Goal: Book appointment/travel/reservation

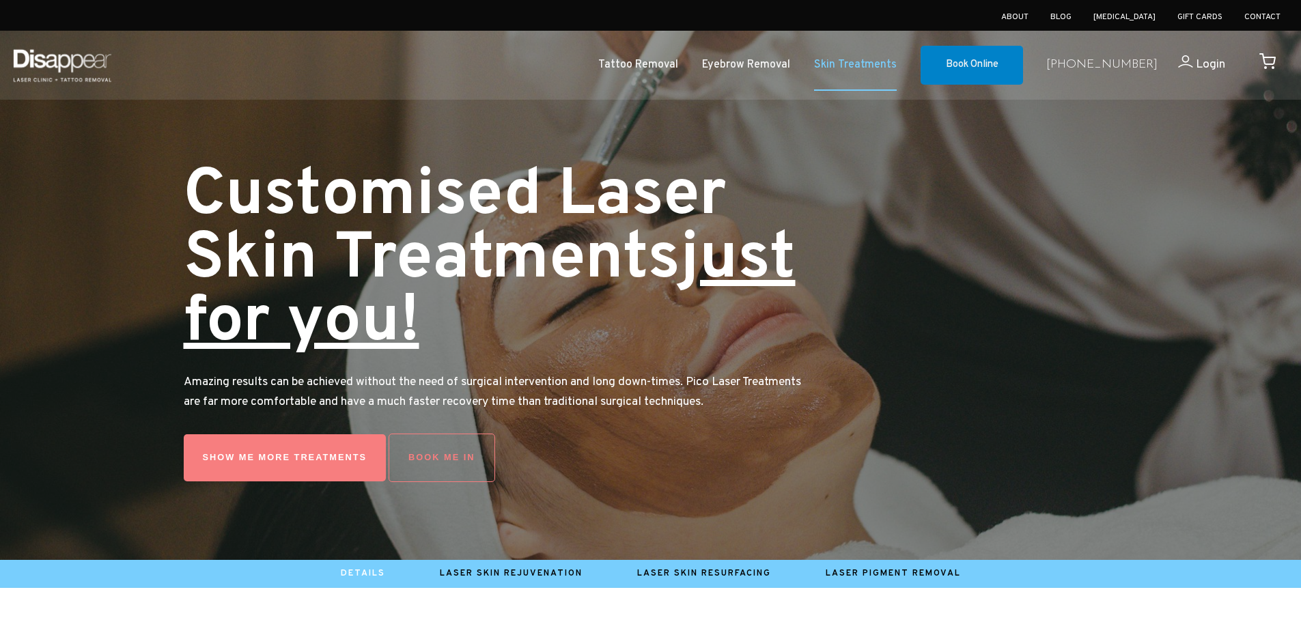
click at [897, 62] on link "Skin Treatments" at bounding box center [855, 65] width 83 height 20
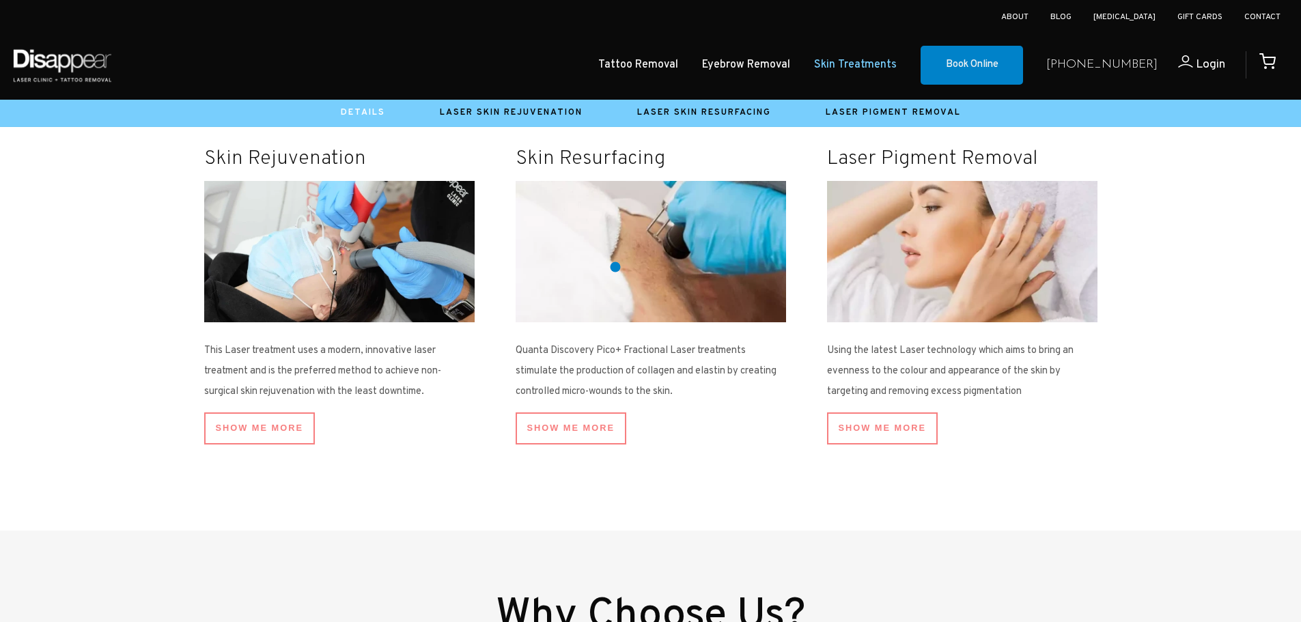
scroll to position [819, 0]
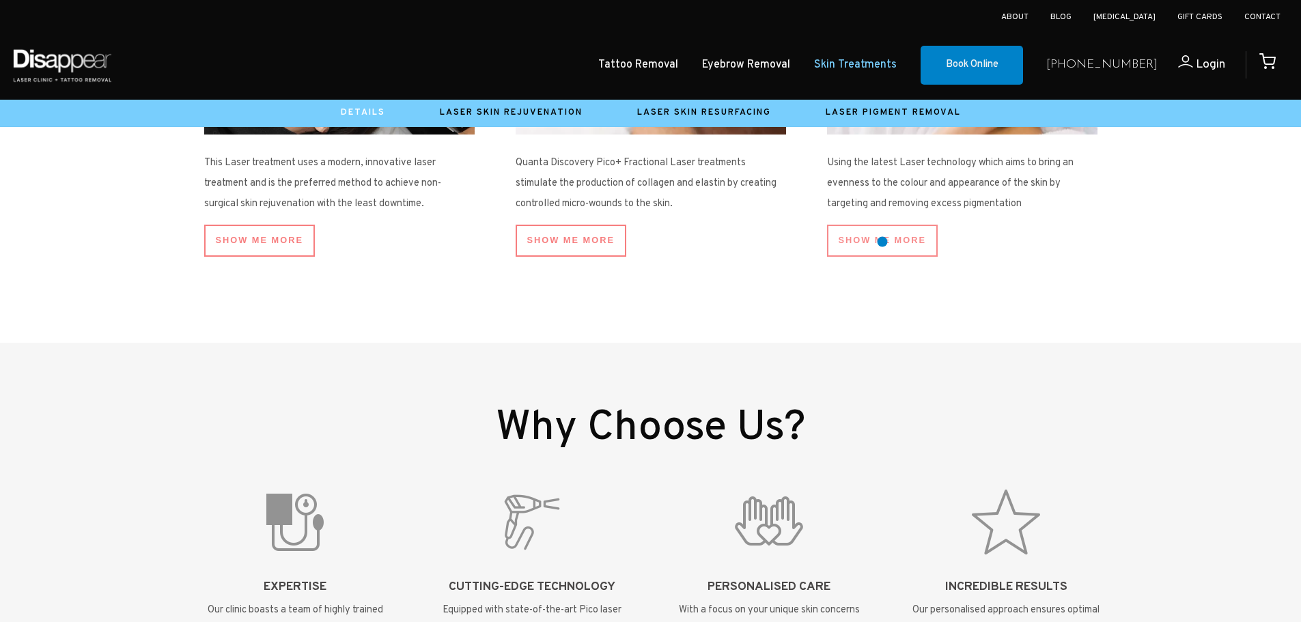
click at [882, 242] on link "SHOW ME More" at bounding box center [882, 241] width 111 height 32
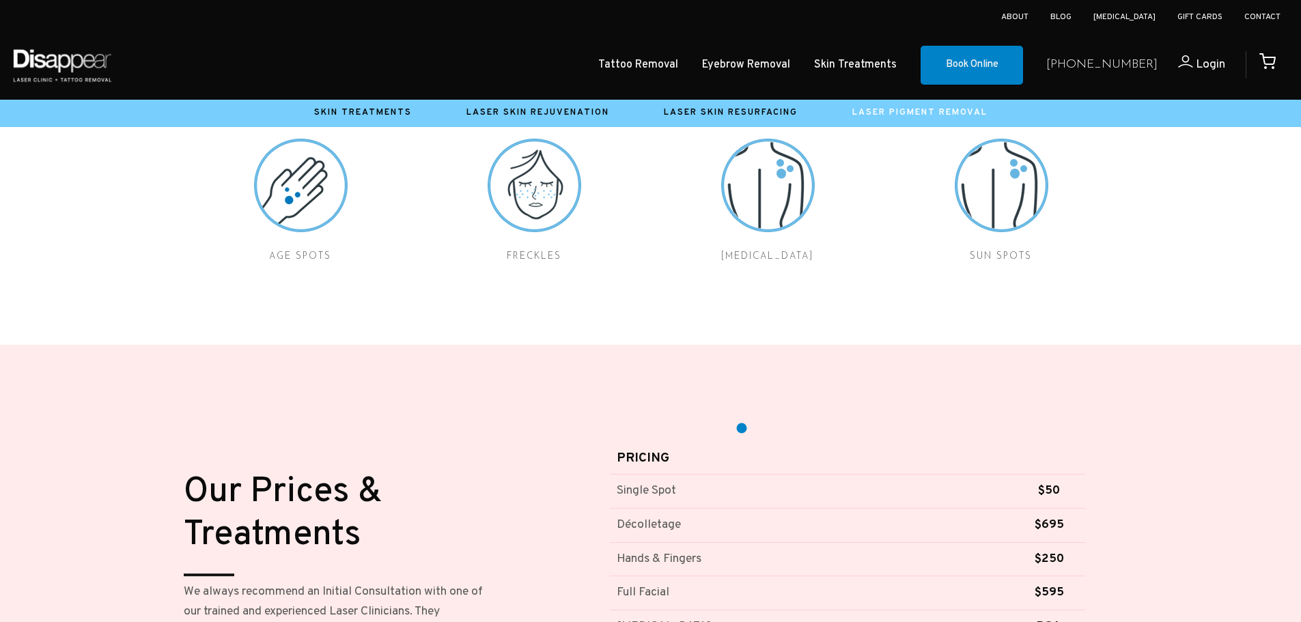
scroll to position [956, 0]
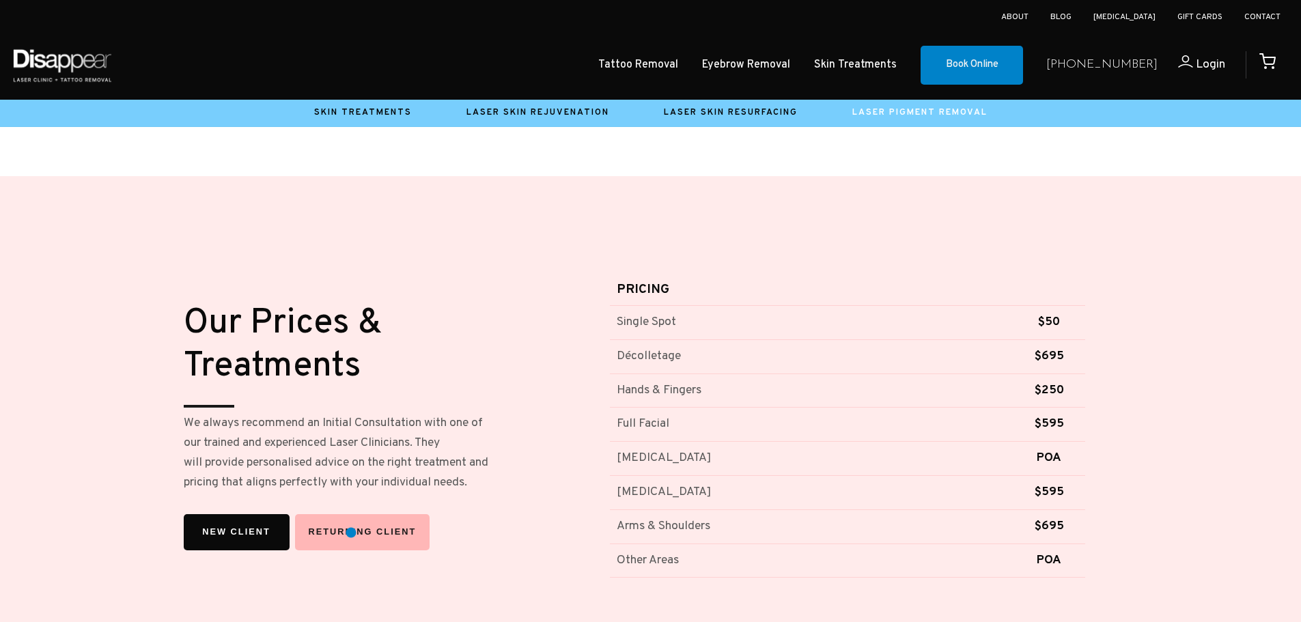
click at [351, 533] on link "Returning Client" at bounding box center [362, 532] width 135 height 36
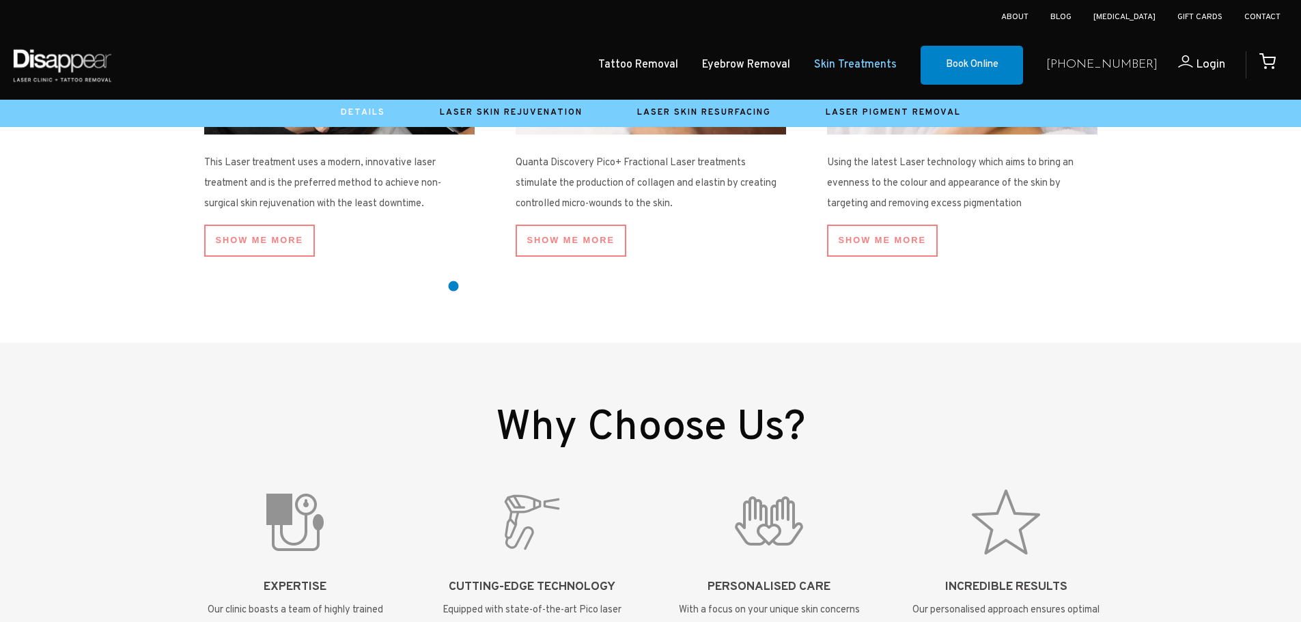
scroll to position [615, 0]
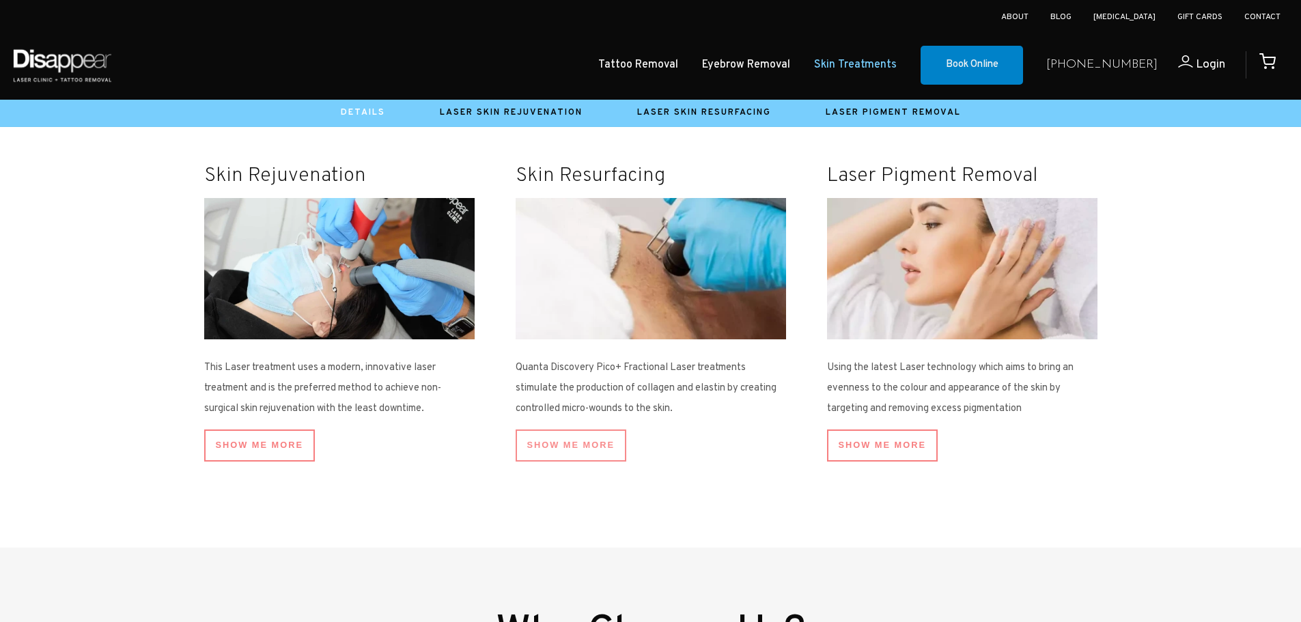
click at [578, 440] on link "SHOW ME More" at bounding box center [571, 446] width 111 height 32
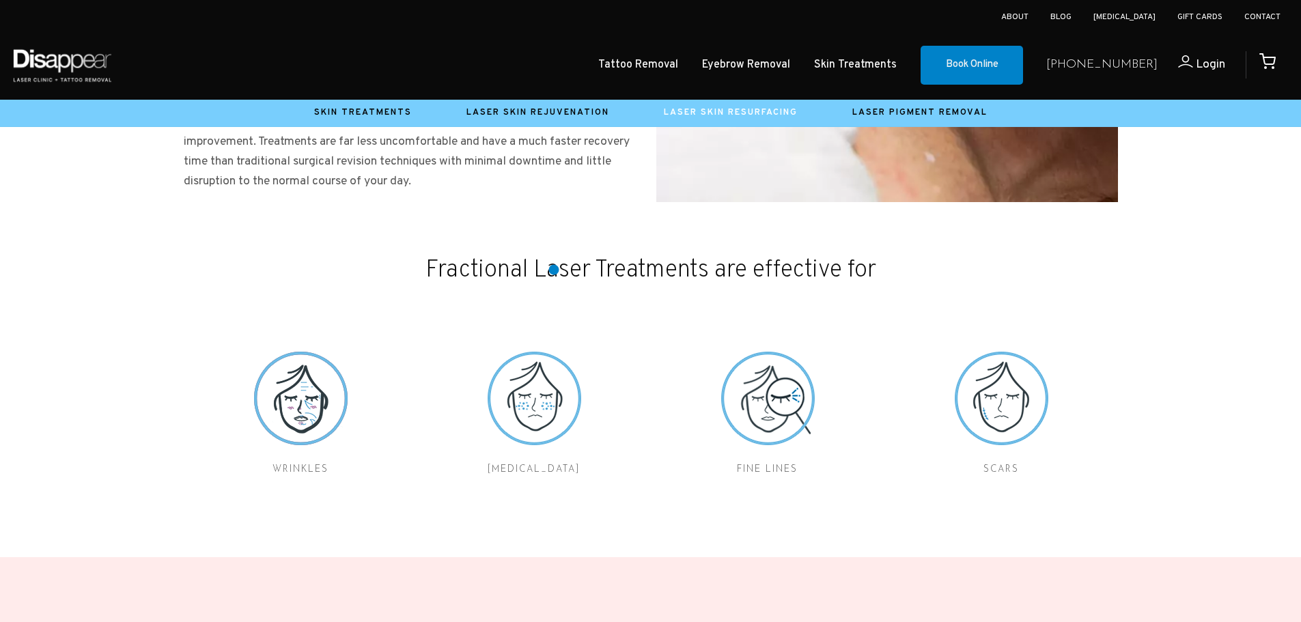
scroll to position [546, 0]
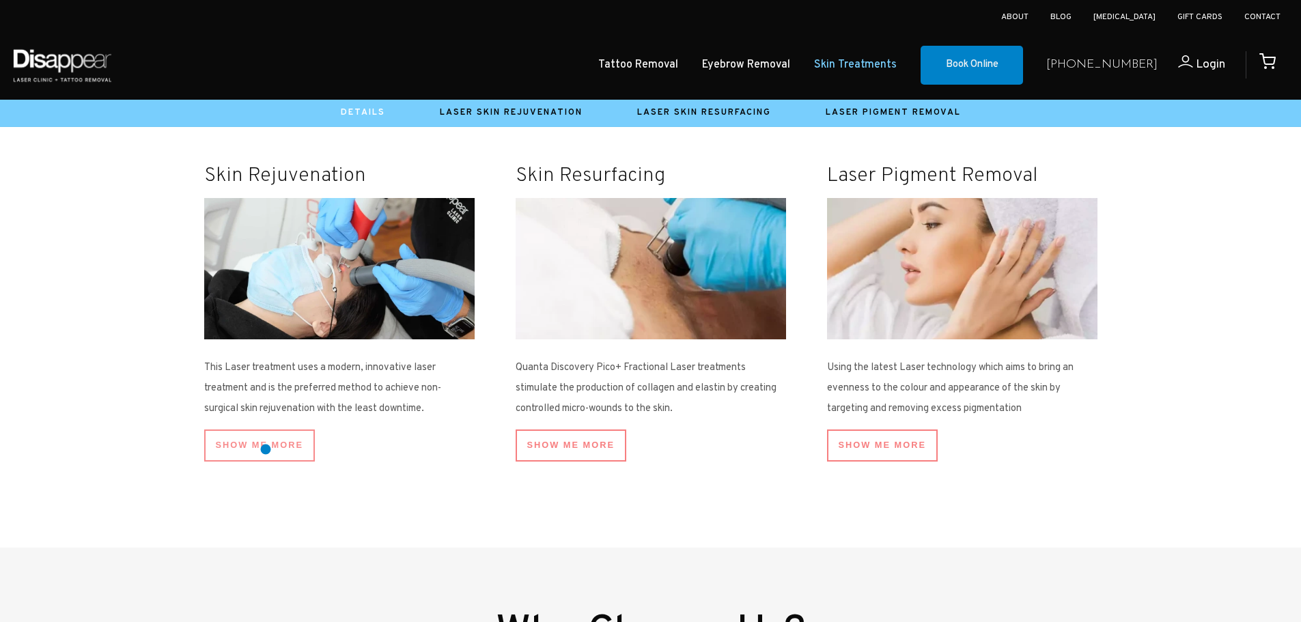
click at [265, 449] on link "SHOW ME More" at bounding box center [259, 446] width 111 height 32
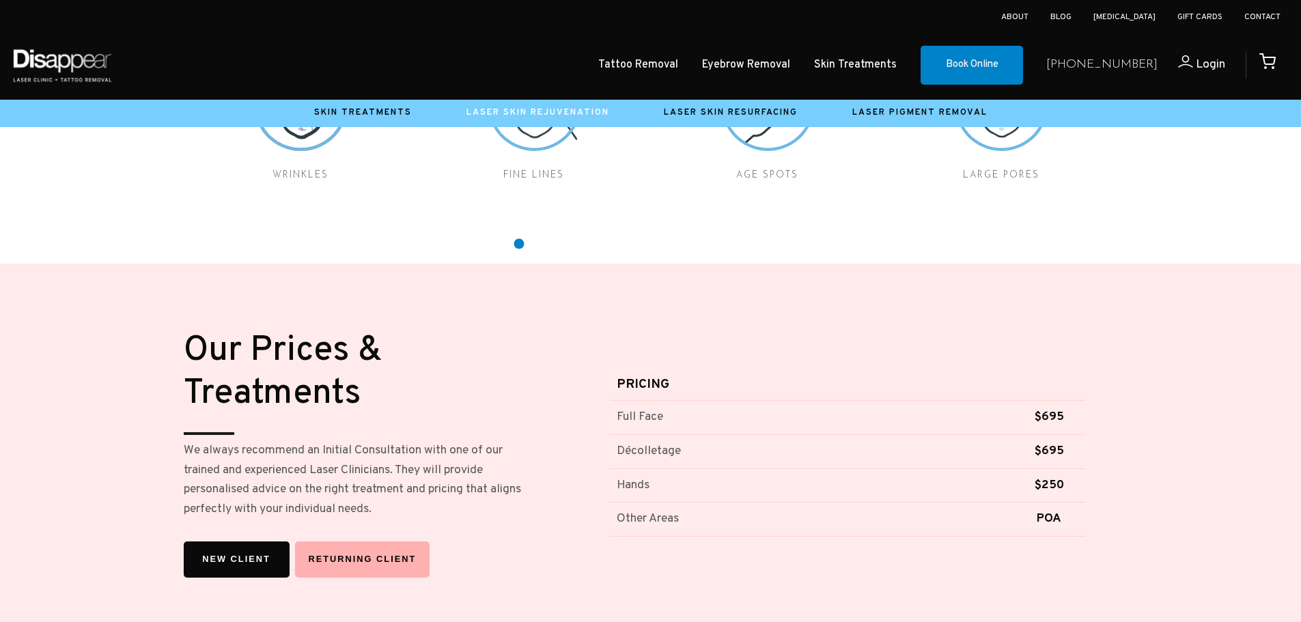
scroll to position [478, 0]
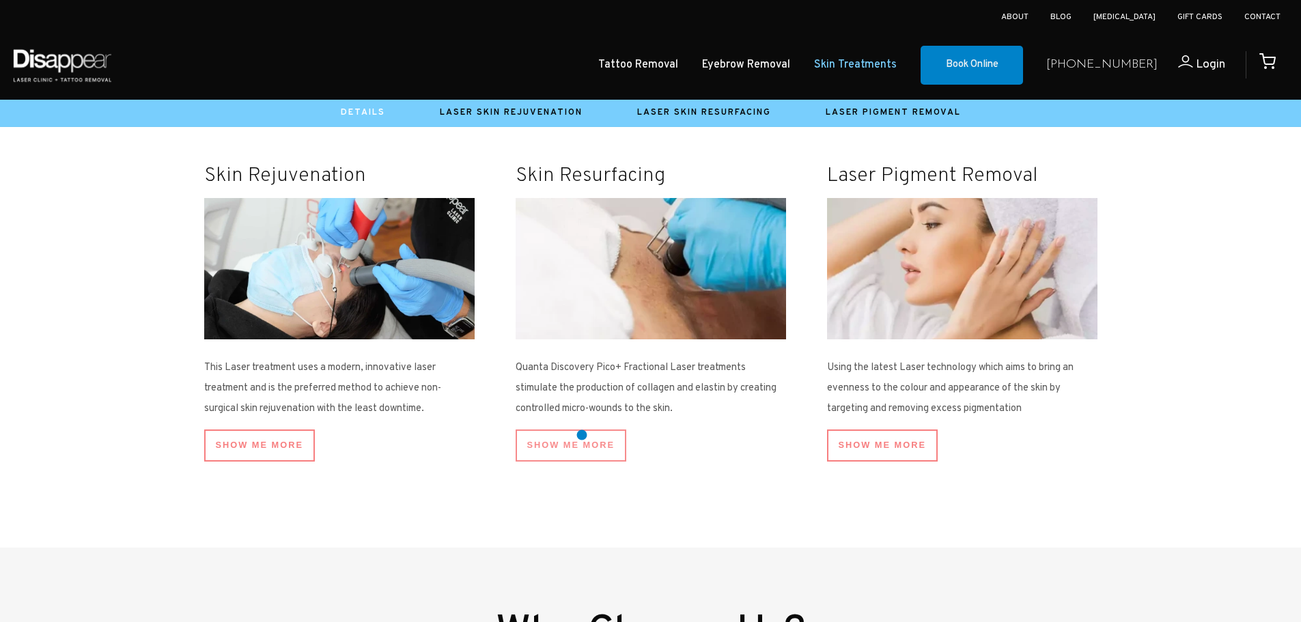
click at [582, 434] on link "SHOW ME More" at bounding box center [571, 446] width 111 height 32
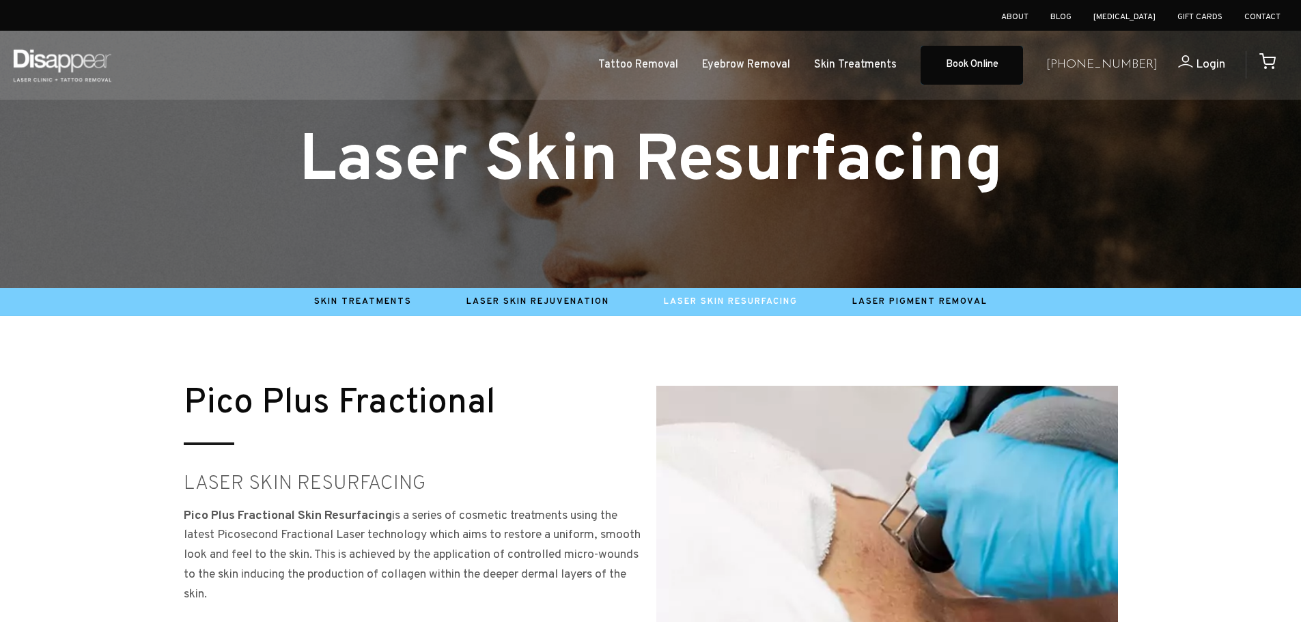
click at [1023, 76] on link "Book Online" at bounding box center [971, 66] width 102 height 40
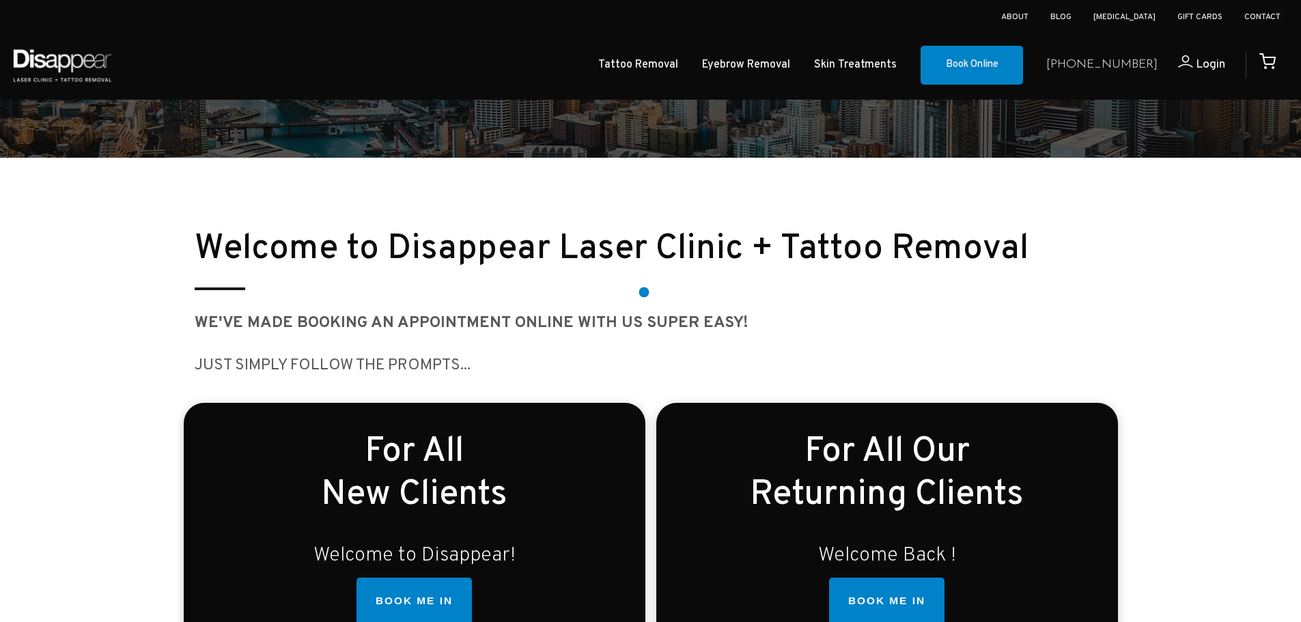
scroll to position [341, 0]
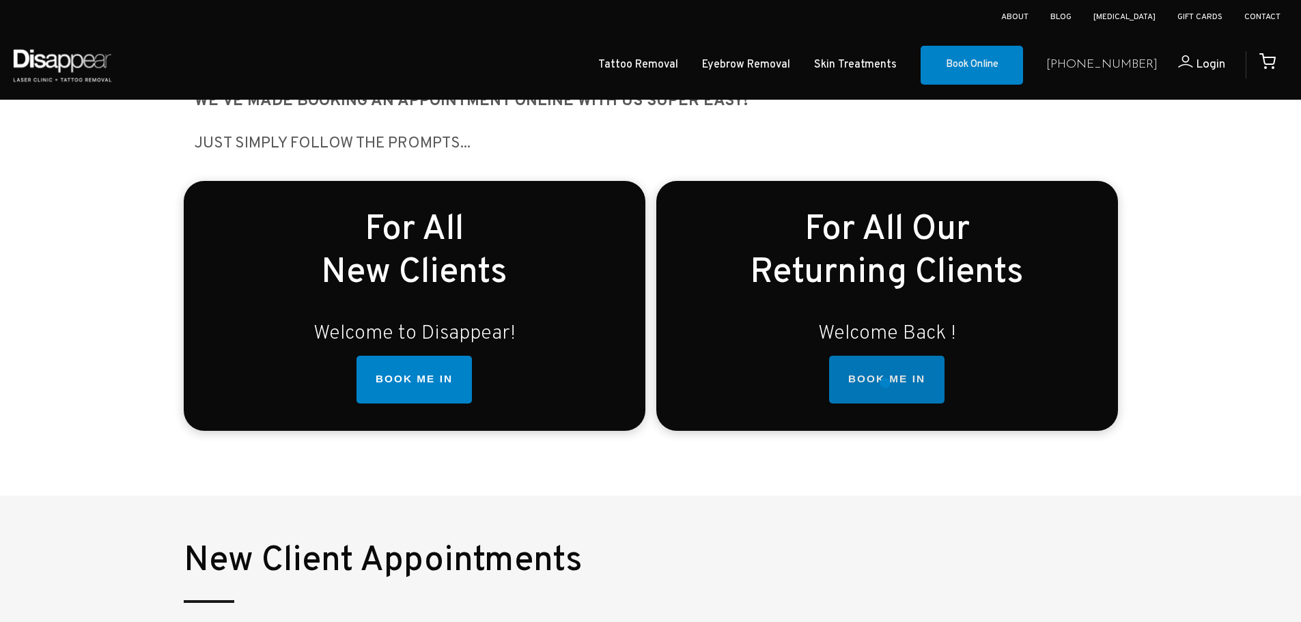
click at [885, 383] on link "BOOK ME IN" at bounding box center [886, 380] width 115 height 48
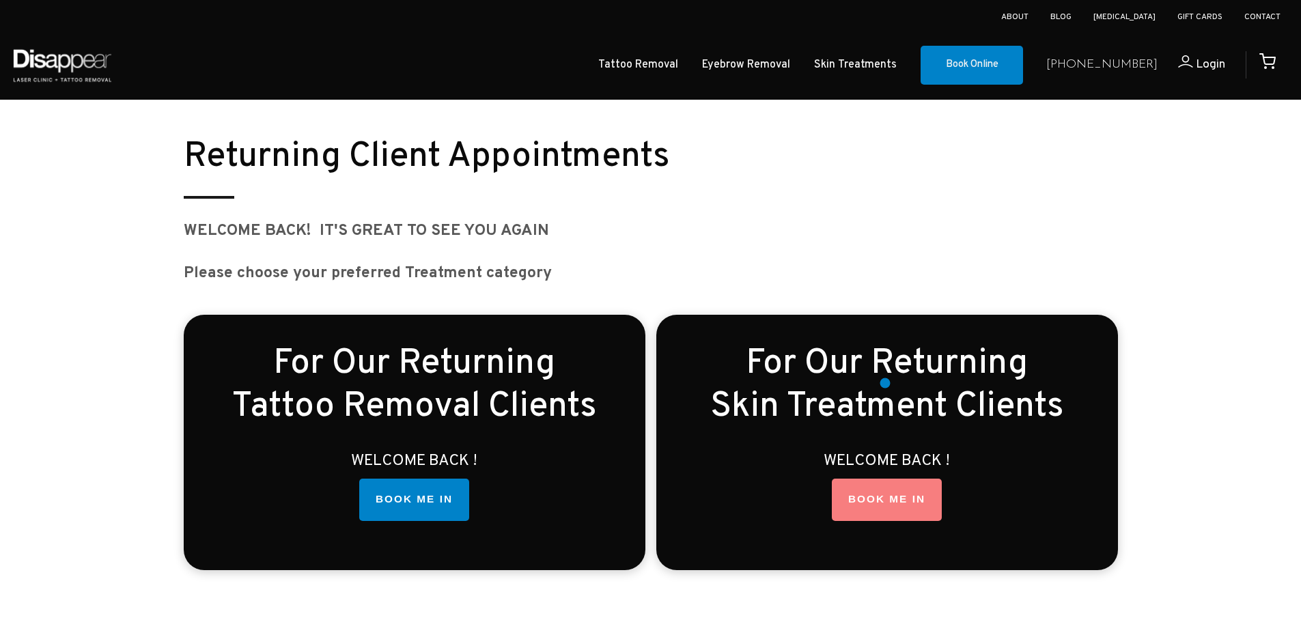
scroll to position [1734, 0]
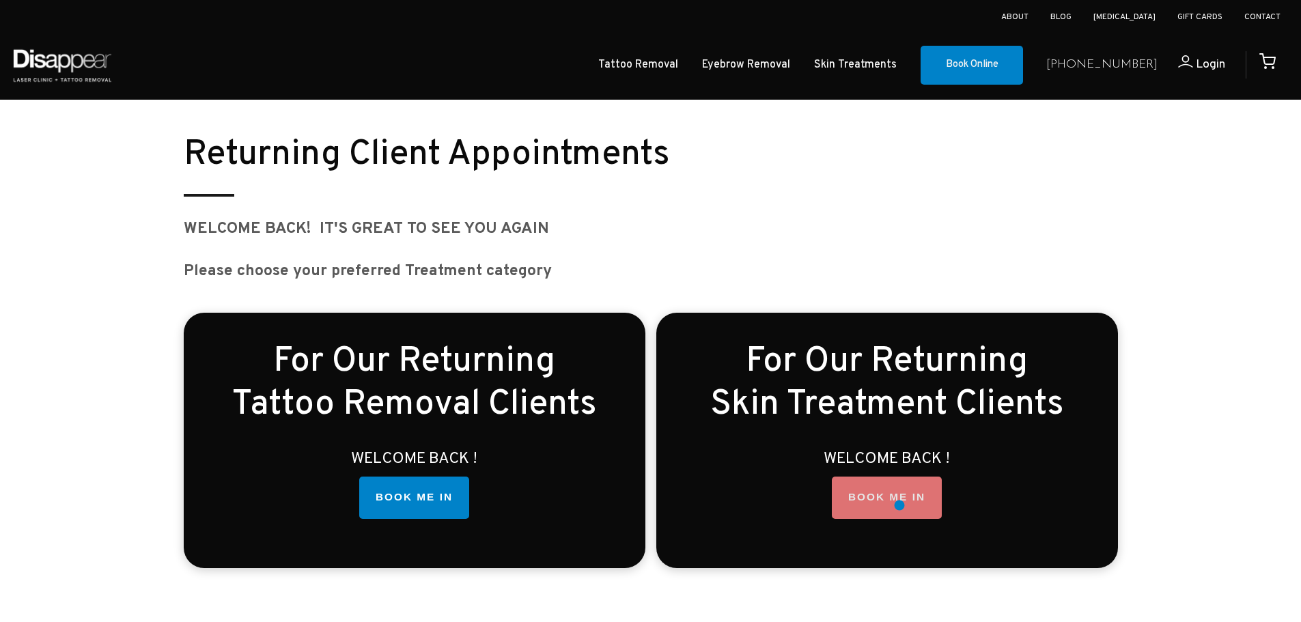
click at [899, 503] on link "BOOK ME IN" at bounding box center [887, 498] width 110 height 42
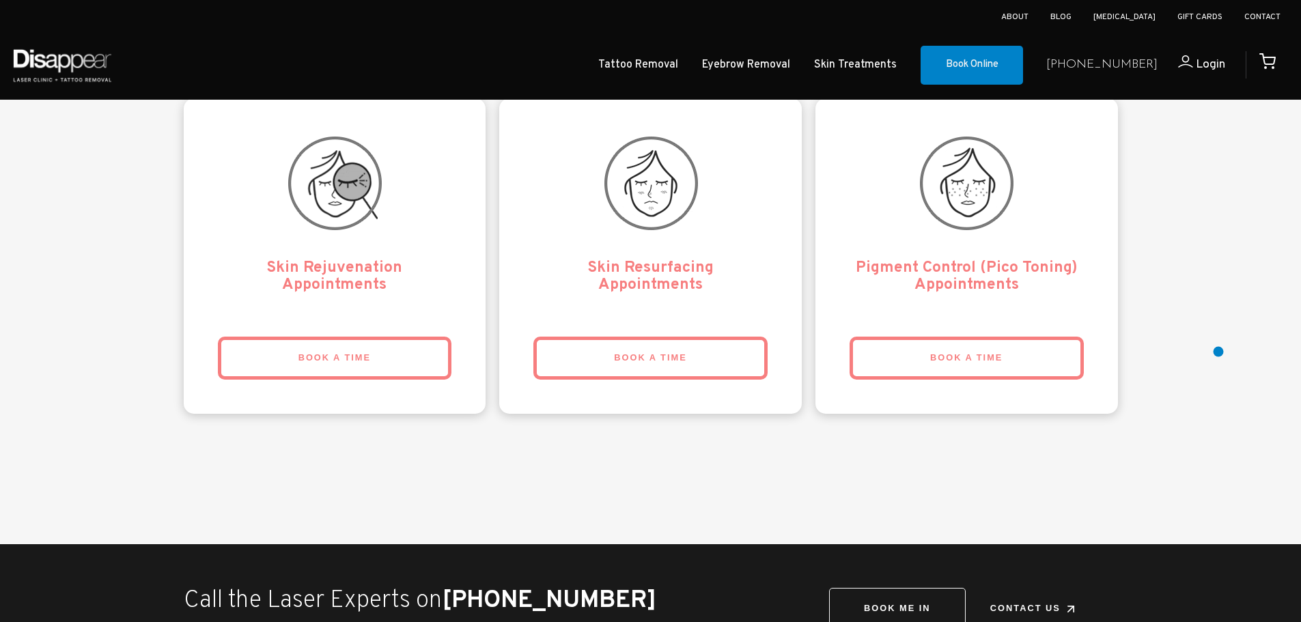
scroll to position [3059, 0]
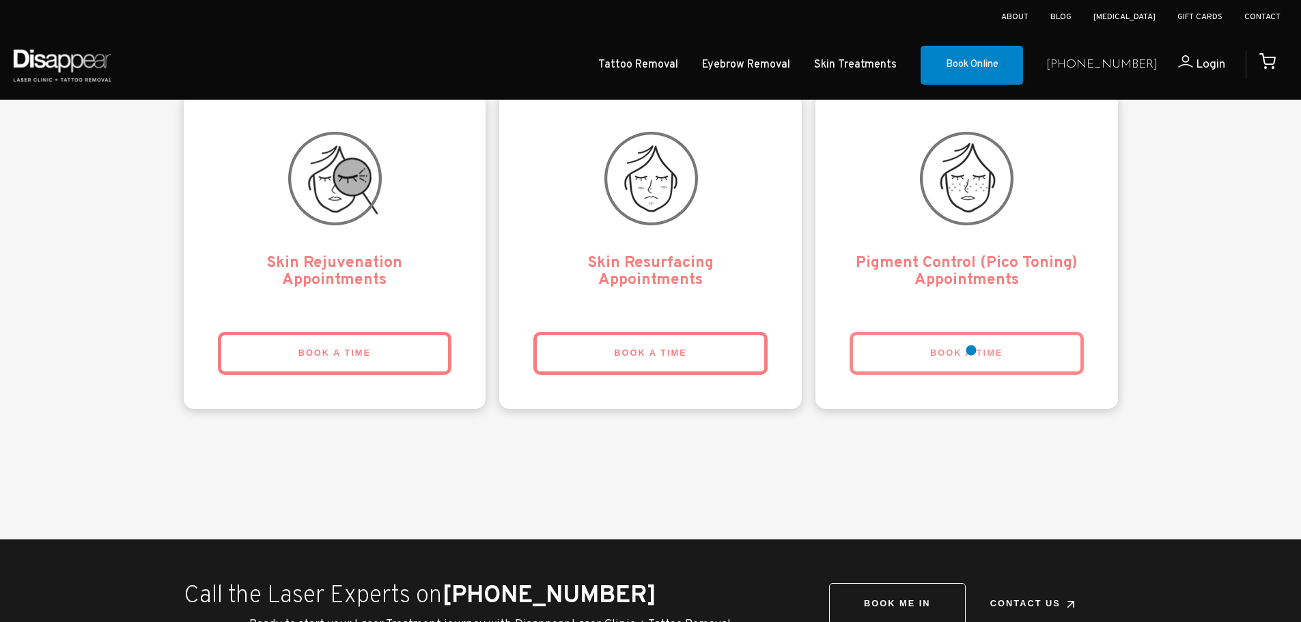
click at [971, 350] on link "BOOK A TIME" at bounding box center [966, 353] width 234 height 43
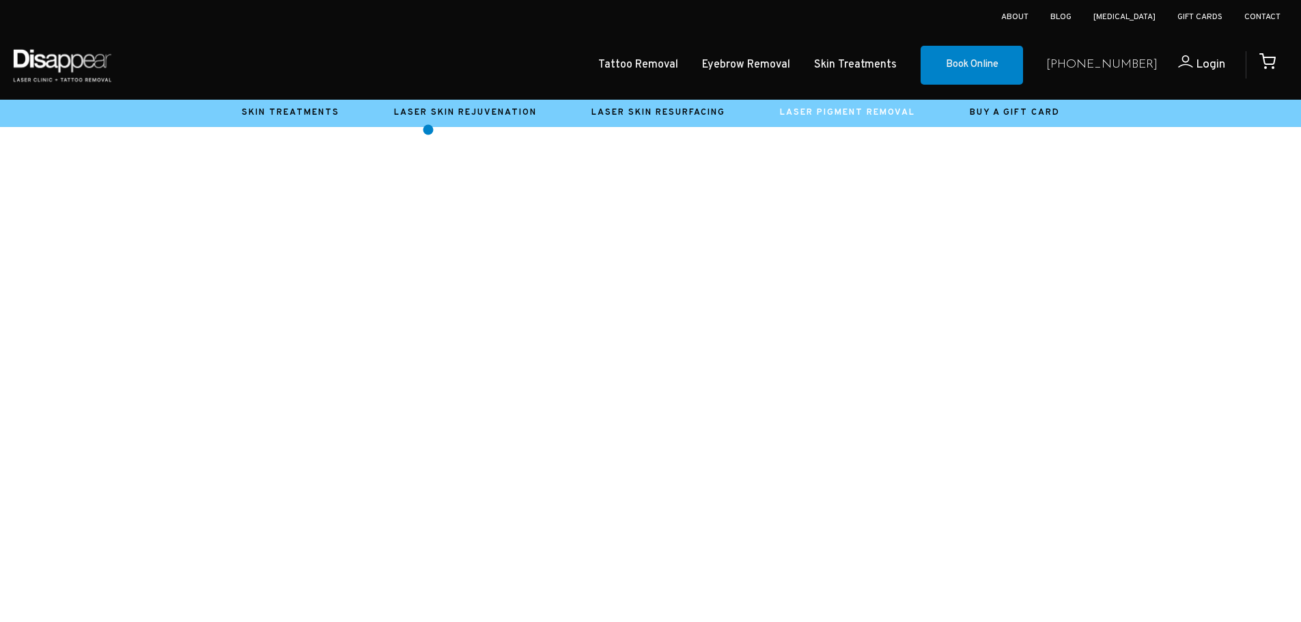
scroll to position [410, 0]
